Goal: Use online tool/utility: Utilize a website feature to perform a specific function

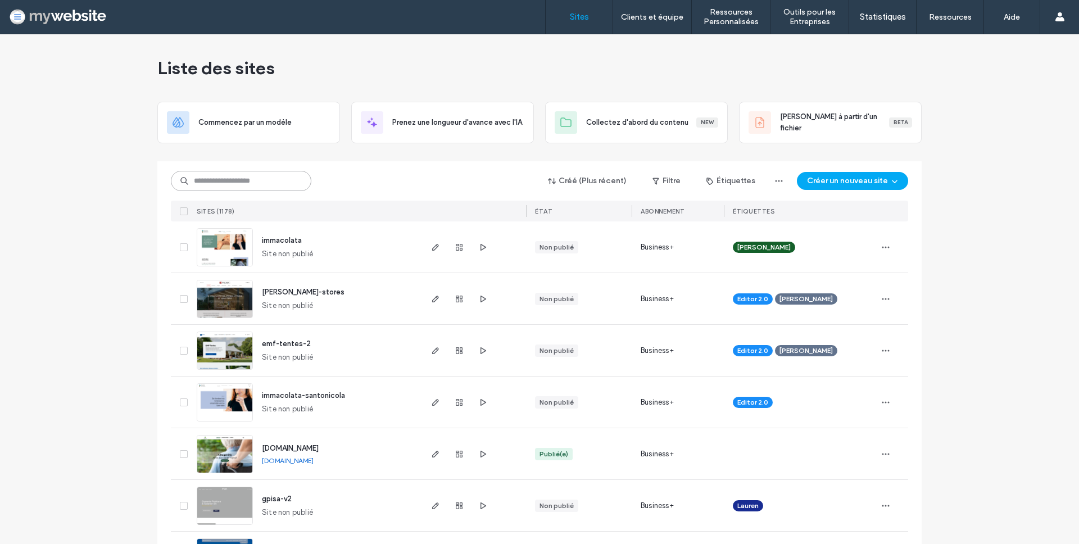
click at [228, 184] on input at bounding box center [241, 181] width 141 height 20
click at [230, 184] on input at bounding box center [241, 181] width 141 height 20
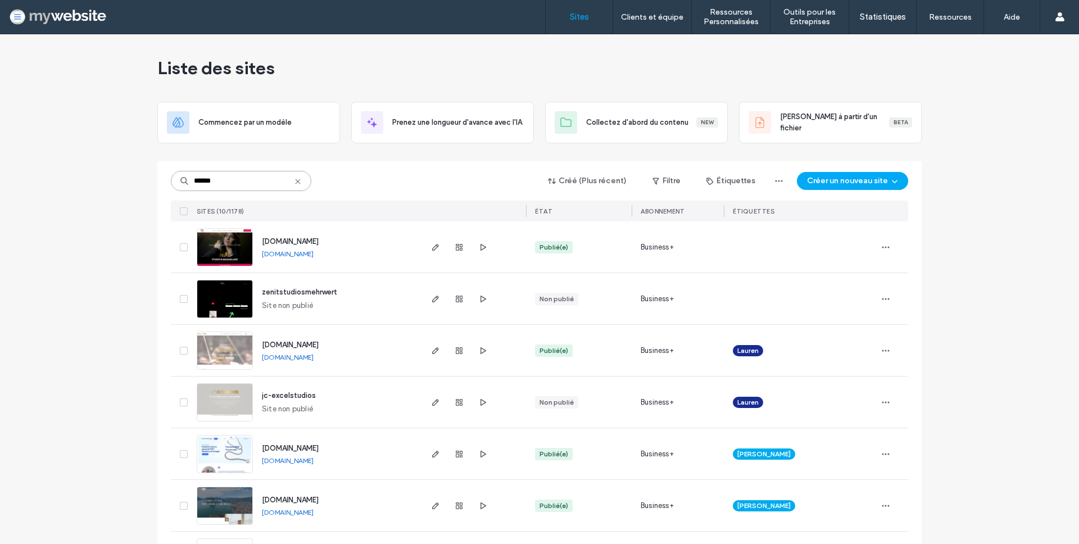
type input "******"
click at [264, 242] on span "[DOMAIN_NAME]" at bounding box center [290, 241] width 57 height 8
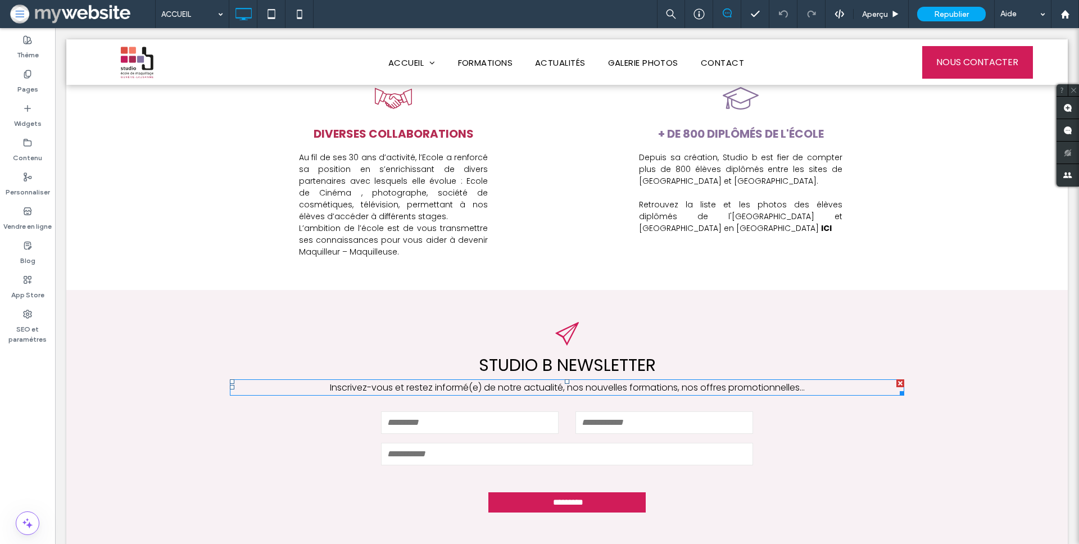
scroll to position [953, 0]
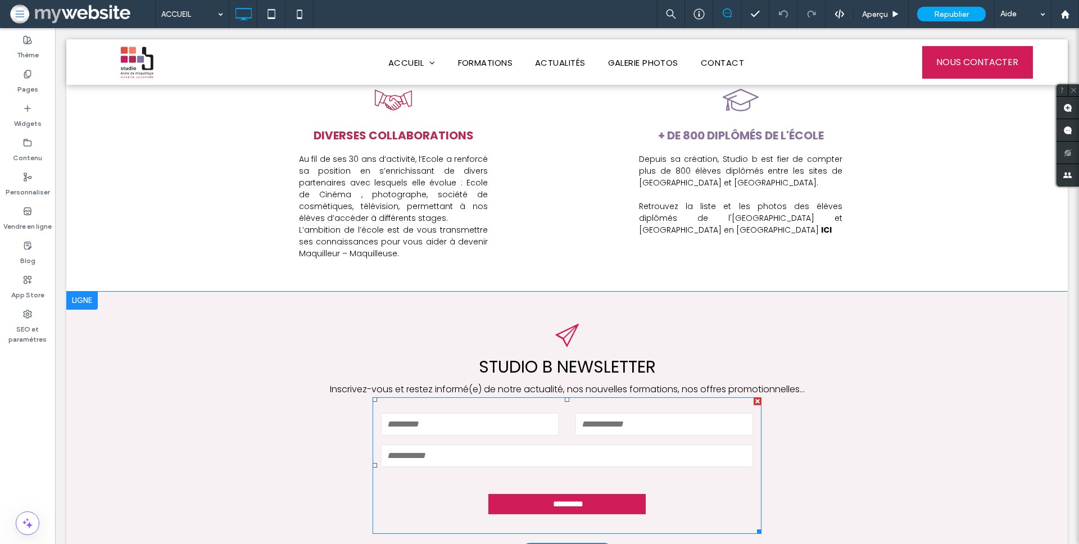
click at [375, 411] on div "Nom" at bounding box center [470, 424] width 194 height 26
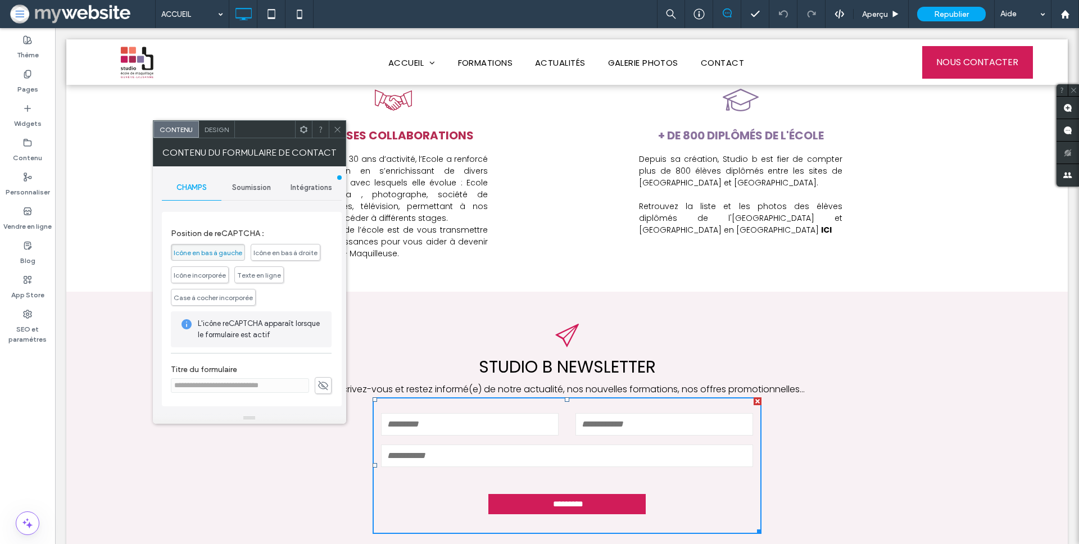
scroll to position [231, 0]
click at [295, 195] on div "Intégrations" at bounding box center [312, 187] width 60 height 25
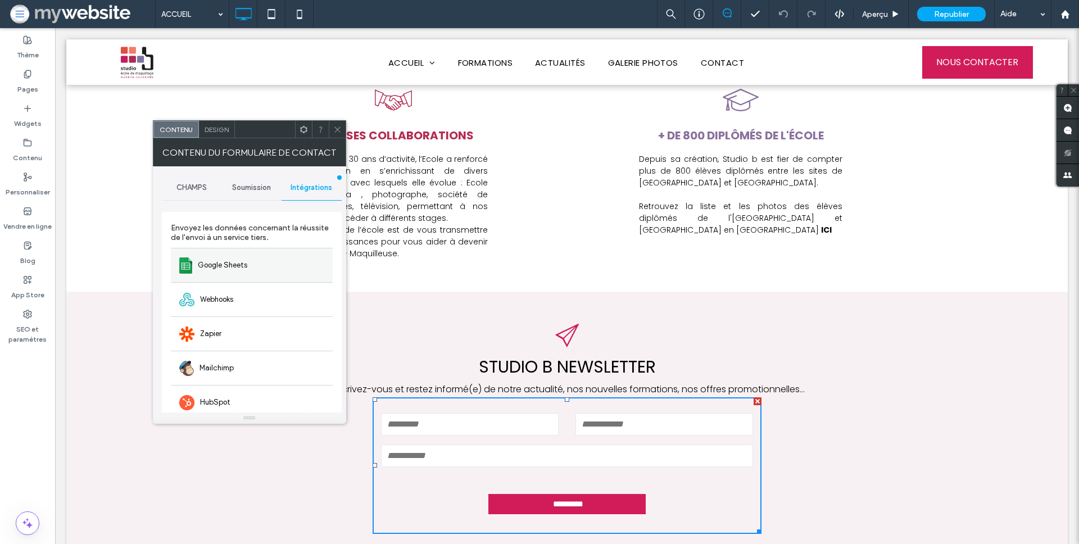
click at [255, 269] on div "Google Sheets" at bounding box center [252, 265] width 162 height 34
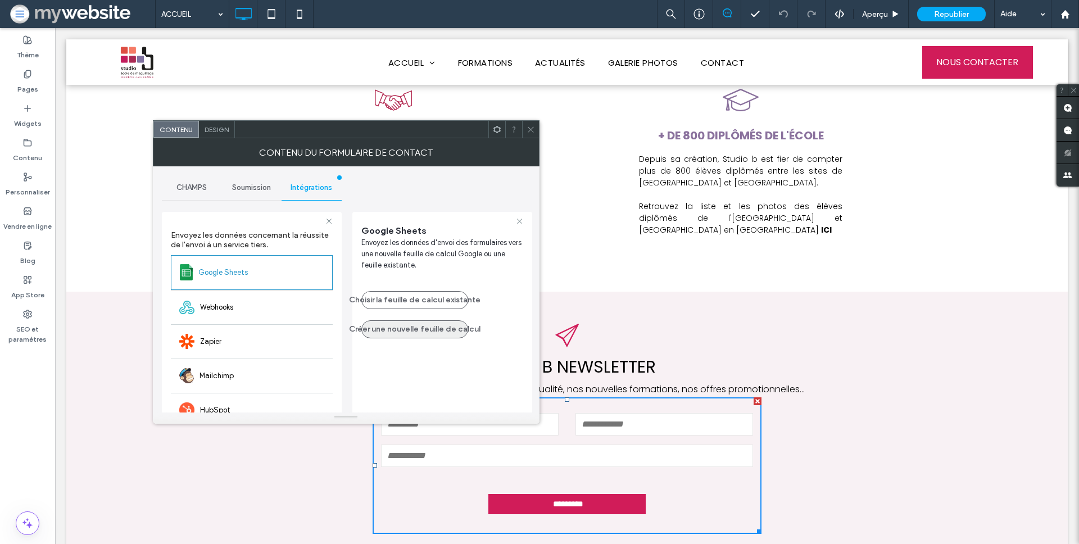
click at [433, 327] on button "Créer une nouvelle feuille de calcul" at bounding box center [414, 329] width 107 height 18
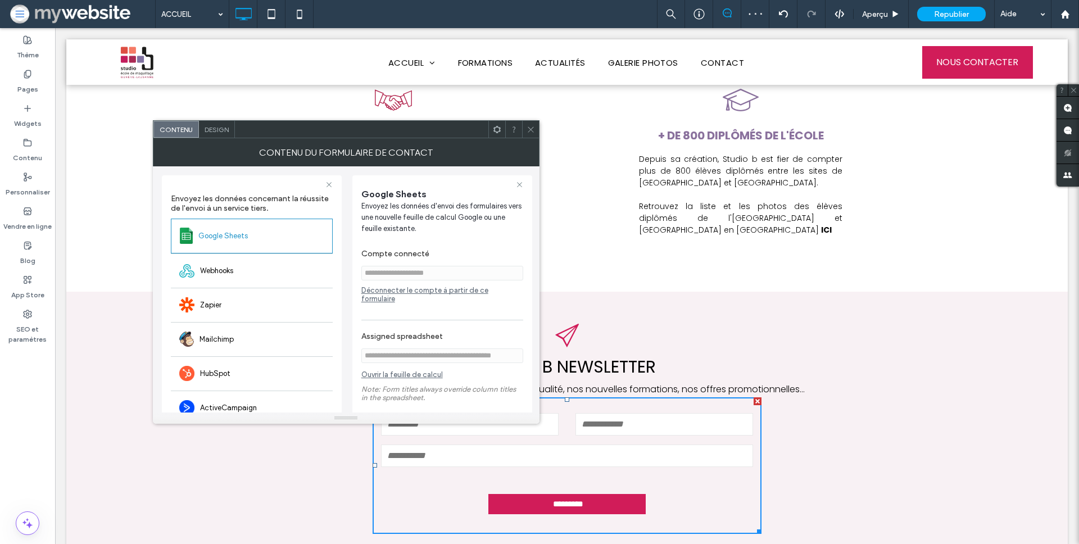
scroll to position [39, 0]
click at [418, 368] on link "Ouvrir la feuille de calcul" at bounding box center [401, 375] width 81 height 14
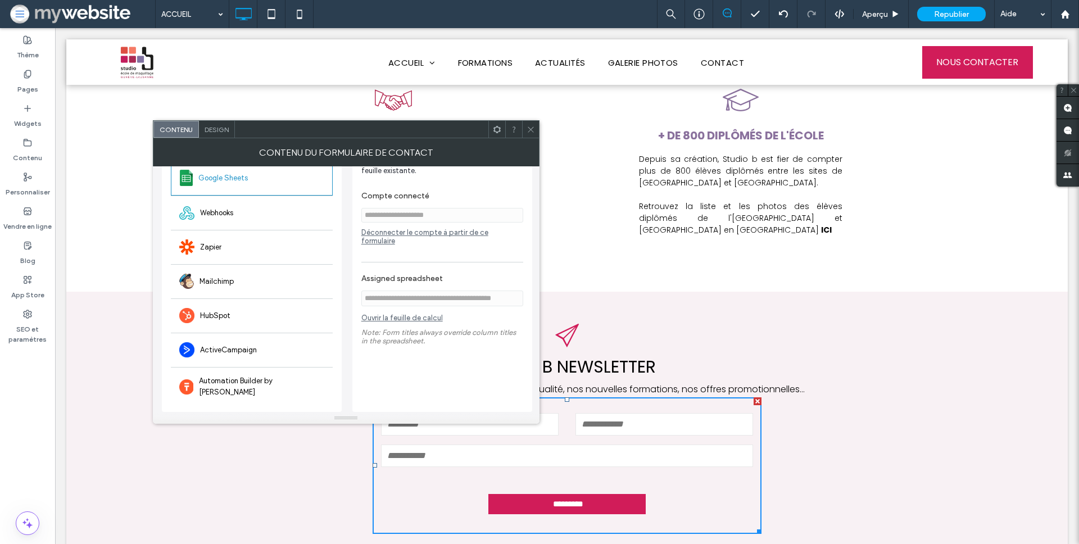
scroll to position [0, 0]
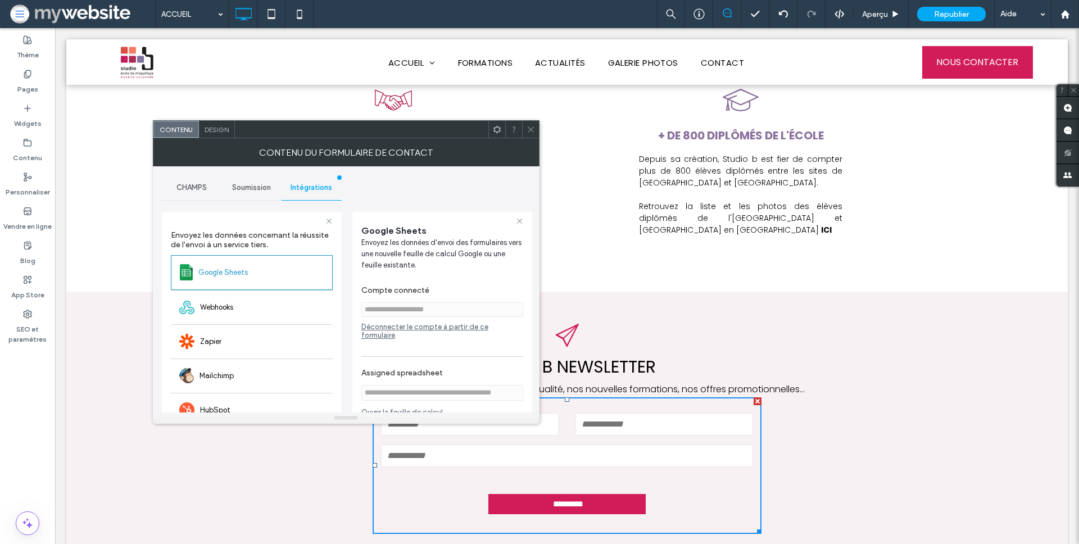
click at [534, 124] on div at bounding box center [530, 129] width 17 height 17
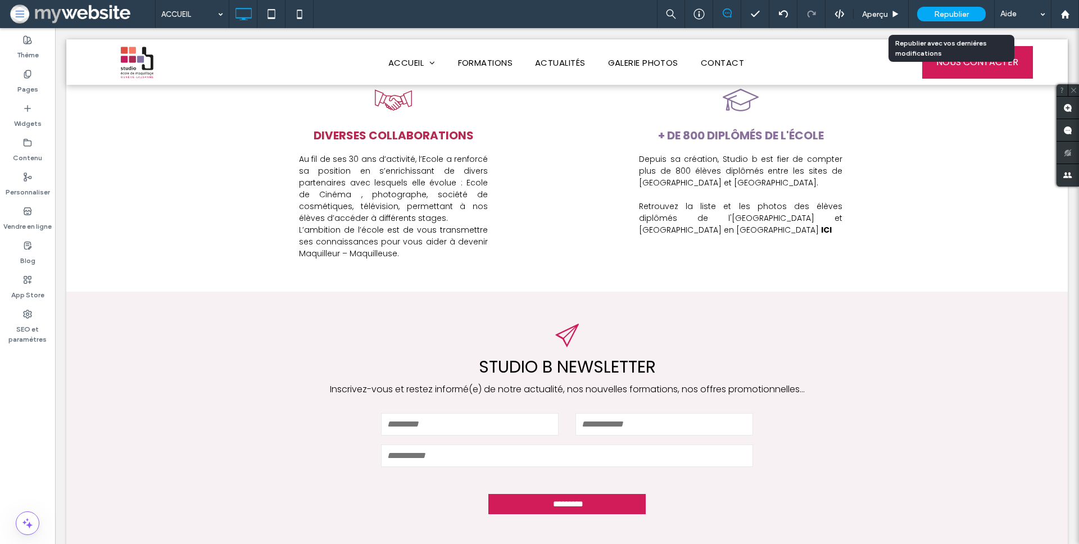
click at [950, 14] on span "Republier" at bounding box center [951, 15] width 35 height 10
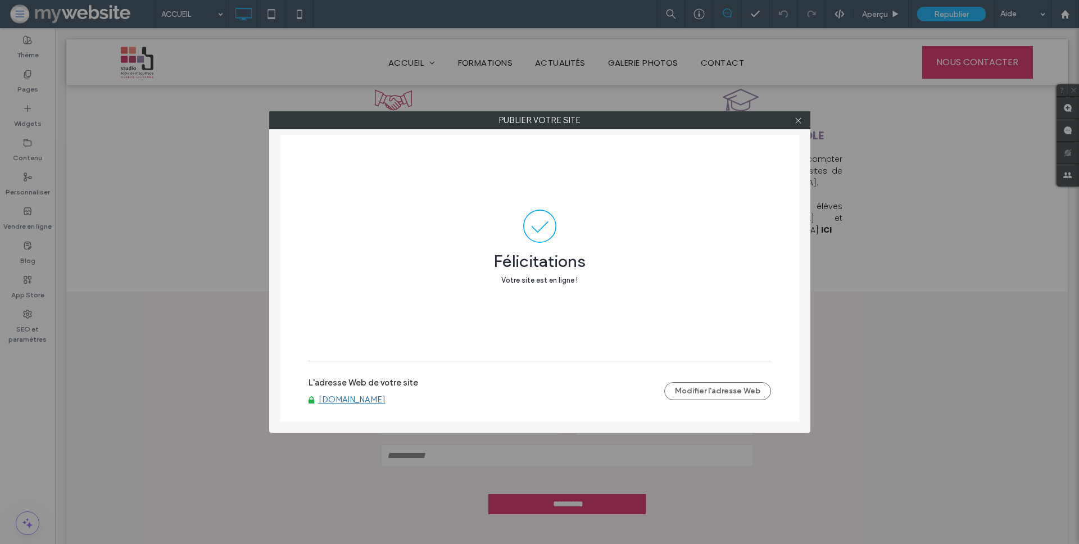
click at [382, 402] on link "[DOMAIN_NAME]" at bounding box center [352, 400] width 67 height 10
